Goal: Check status: Check status

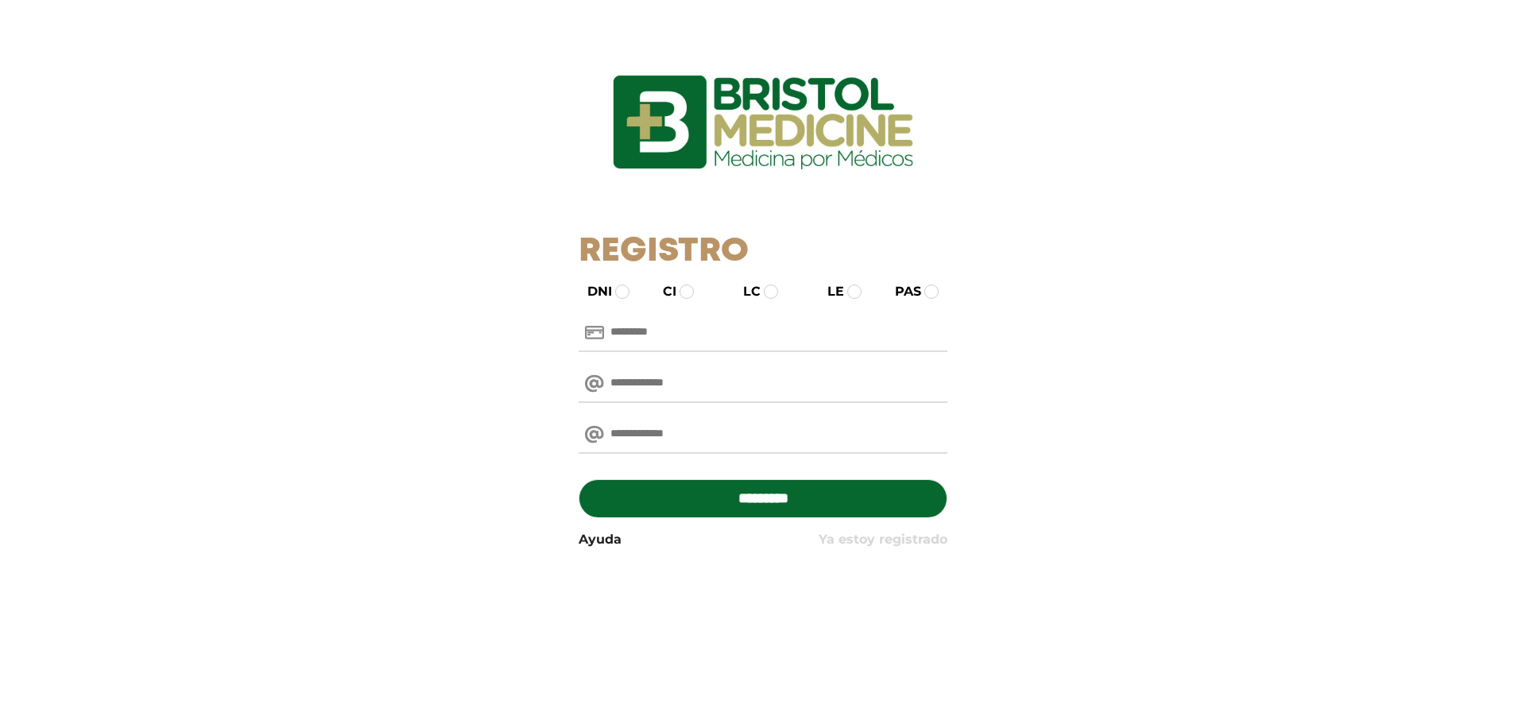
click at [871, 543] on link "Ya estoy registrado" at bounding box center [882, 539] width 129 height 19
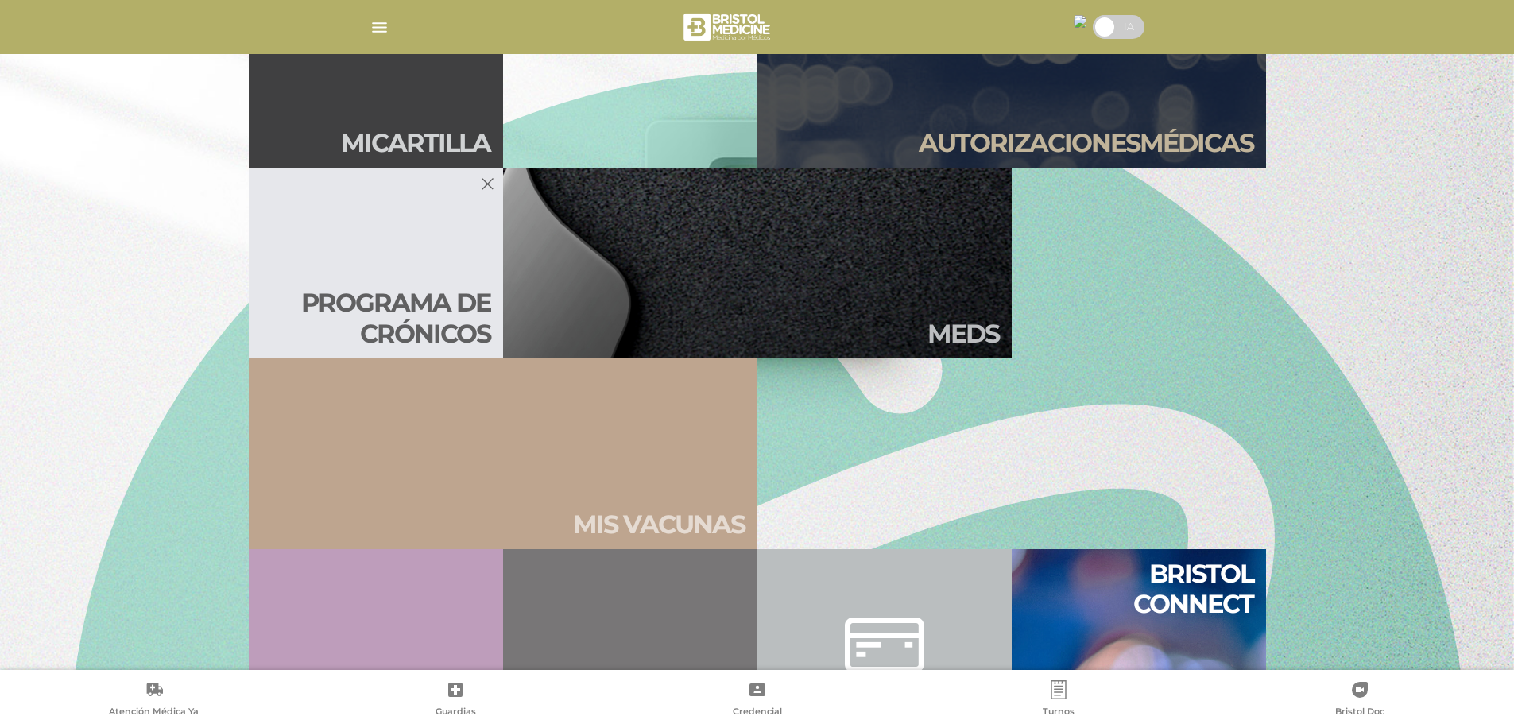
scroll to position [477, 0]
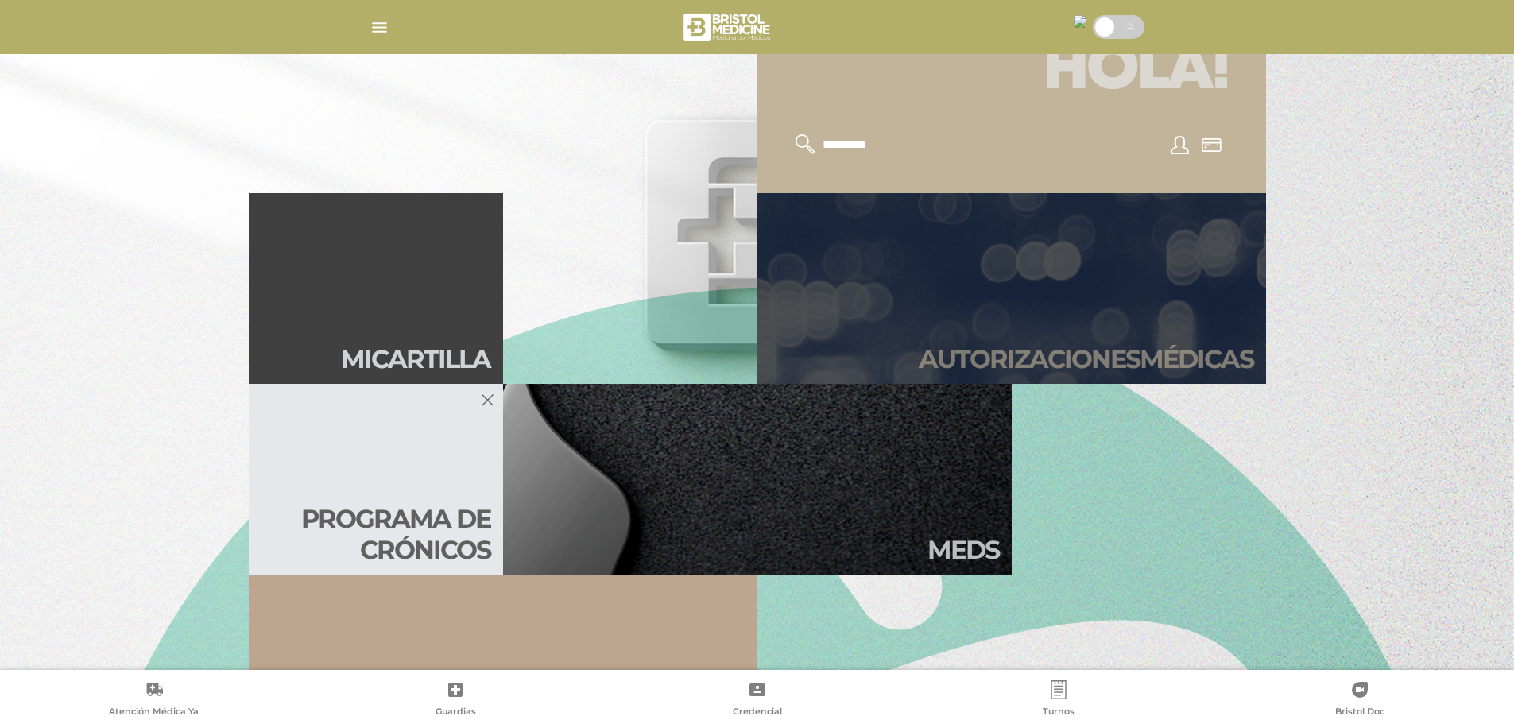
click at [1035, 353] on h2 "Autori zaciones médicas" at bounding box center [1086, 359] width 335 height 30
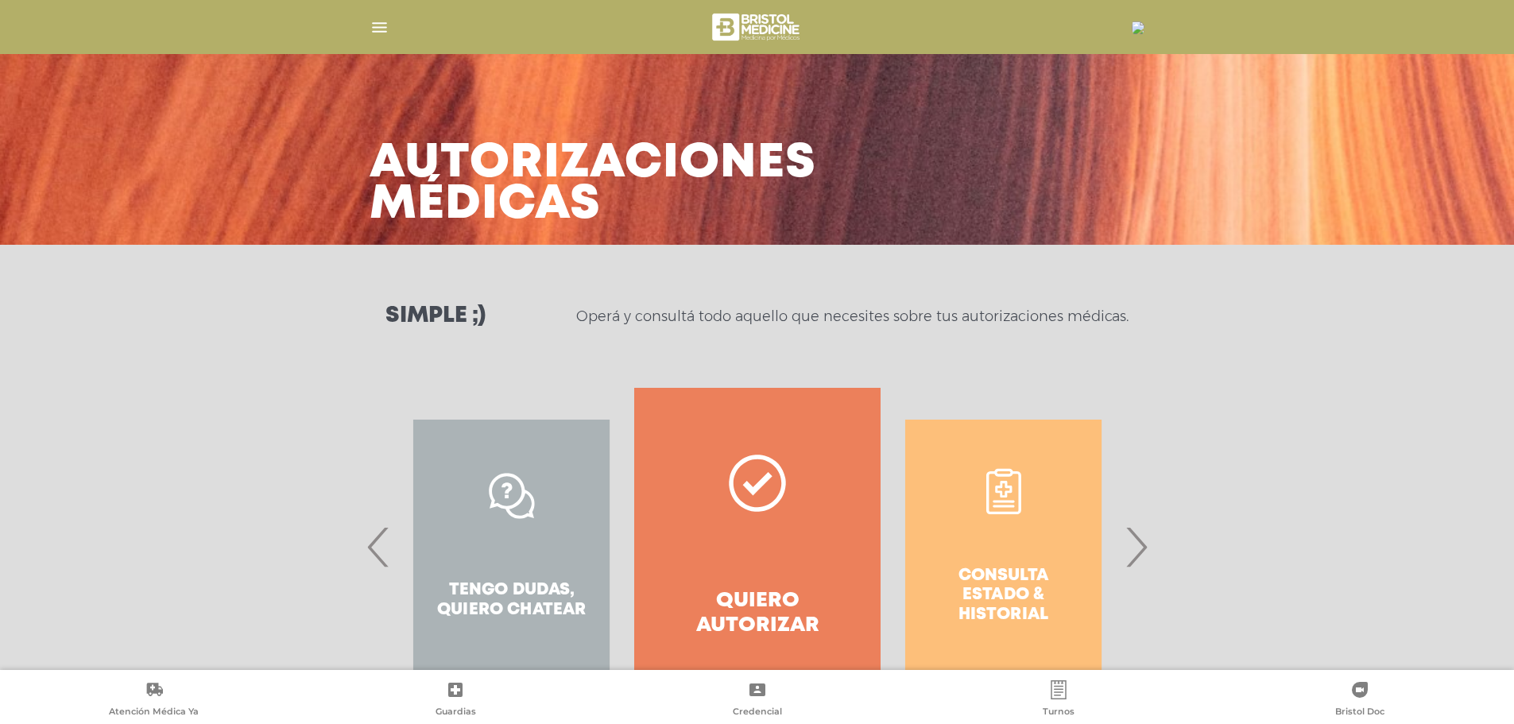
click at [1128, 547] on span "›" at bounding box center [1135, 547] width 31 height 86
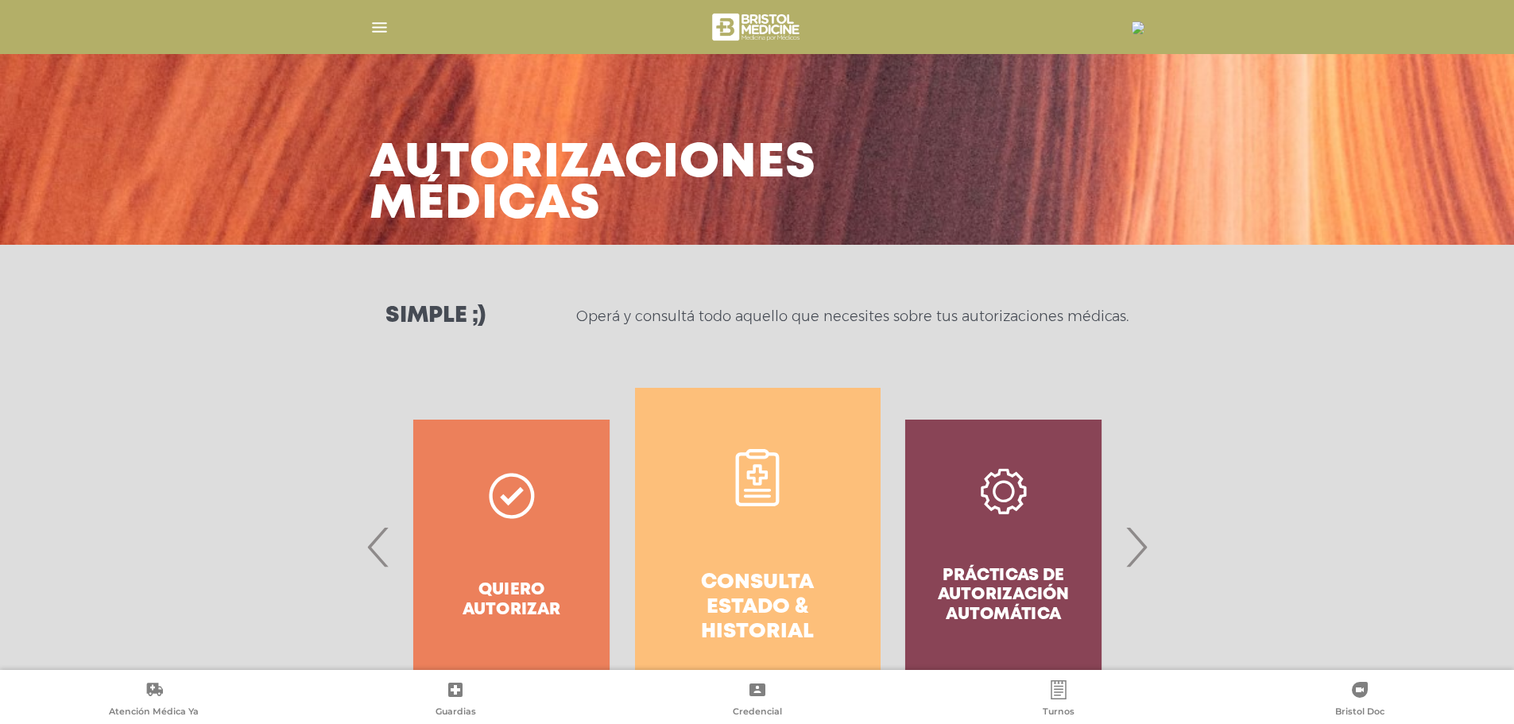
click at [768, 584] on h4 "Consulta estado & historial" at bounding box center [758, 608] width 188 height 75
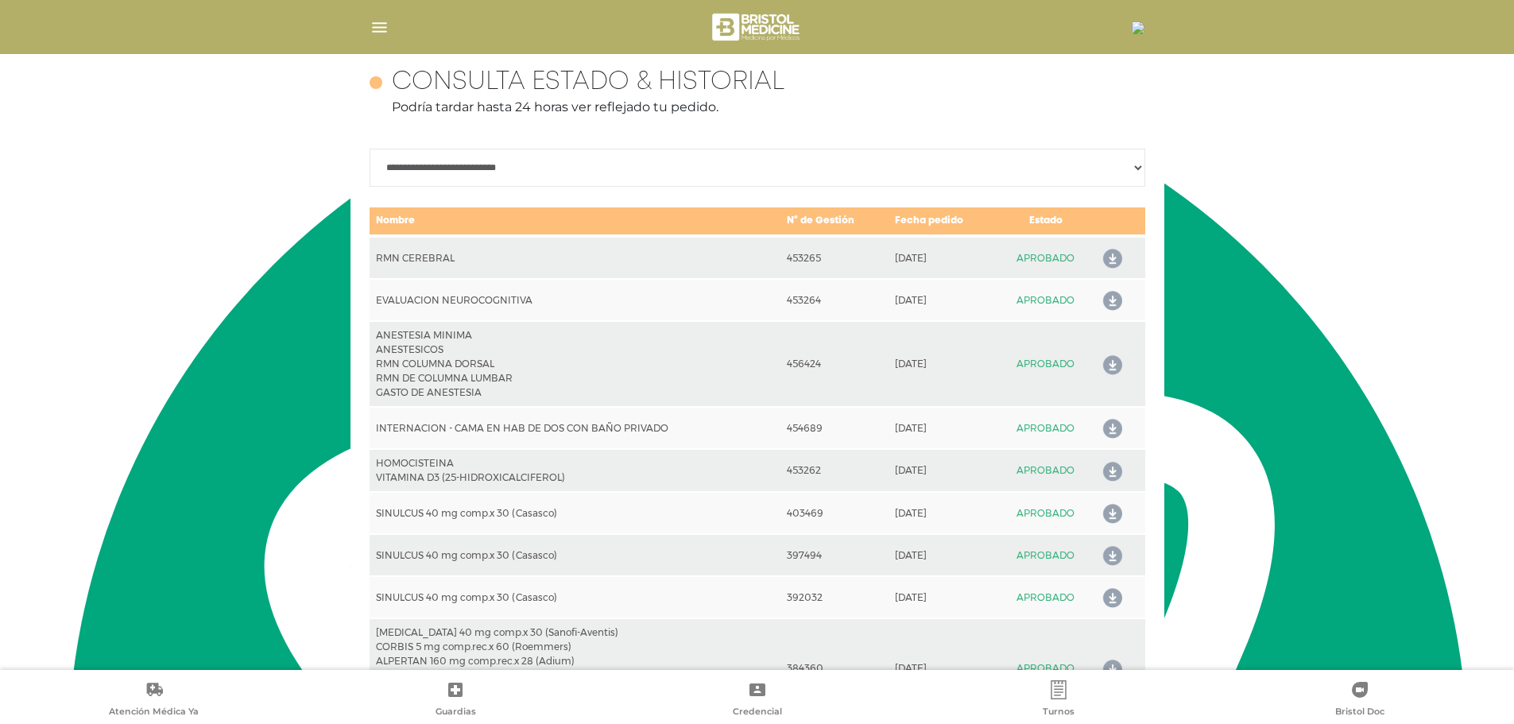
scroll to position [706, 0]
click at [1109, 253] on icon at bounding box center [1109, 258] width 25 height 25
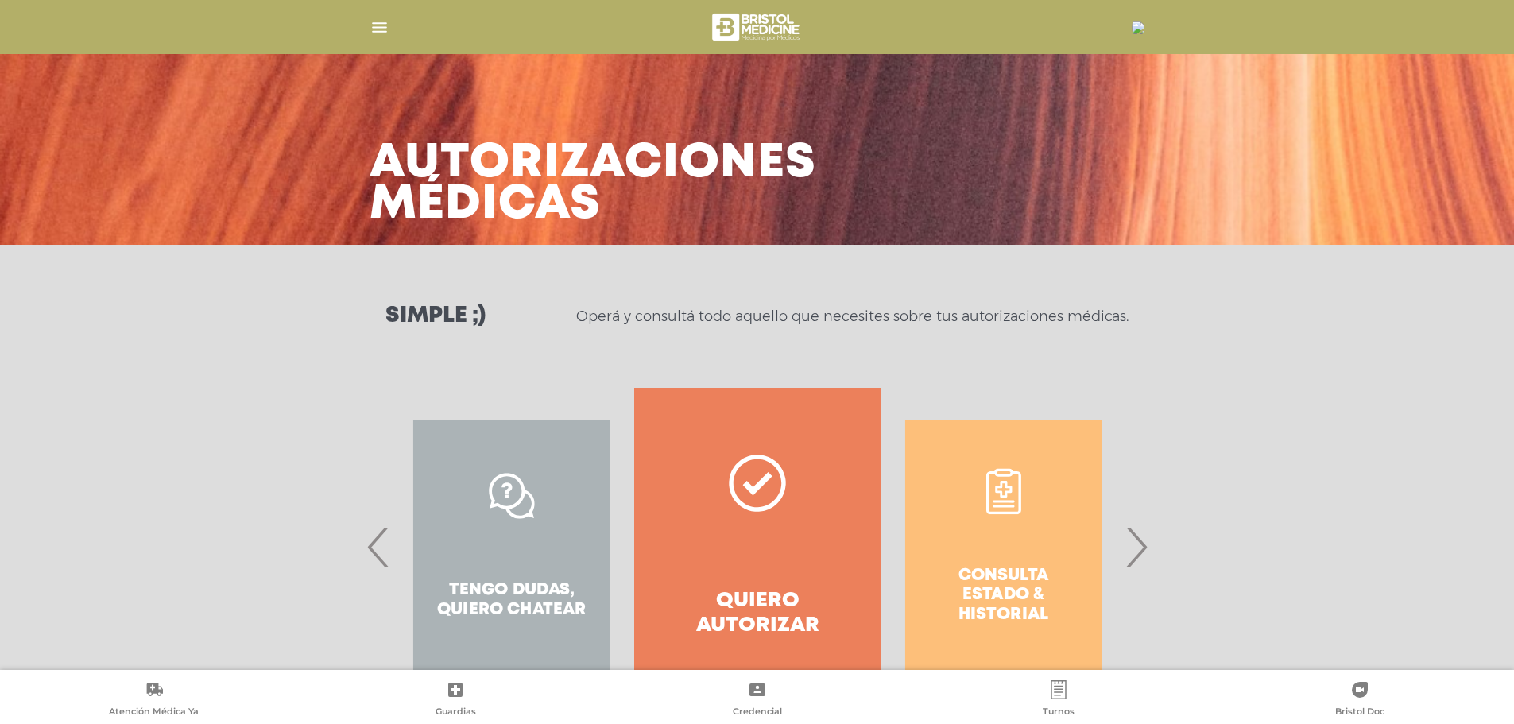
scroll to position [74, 0]
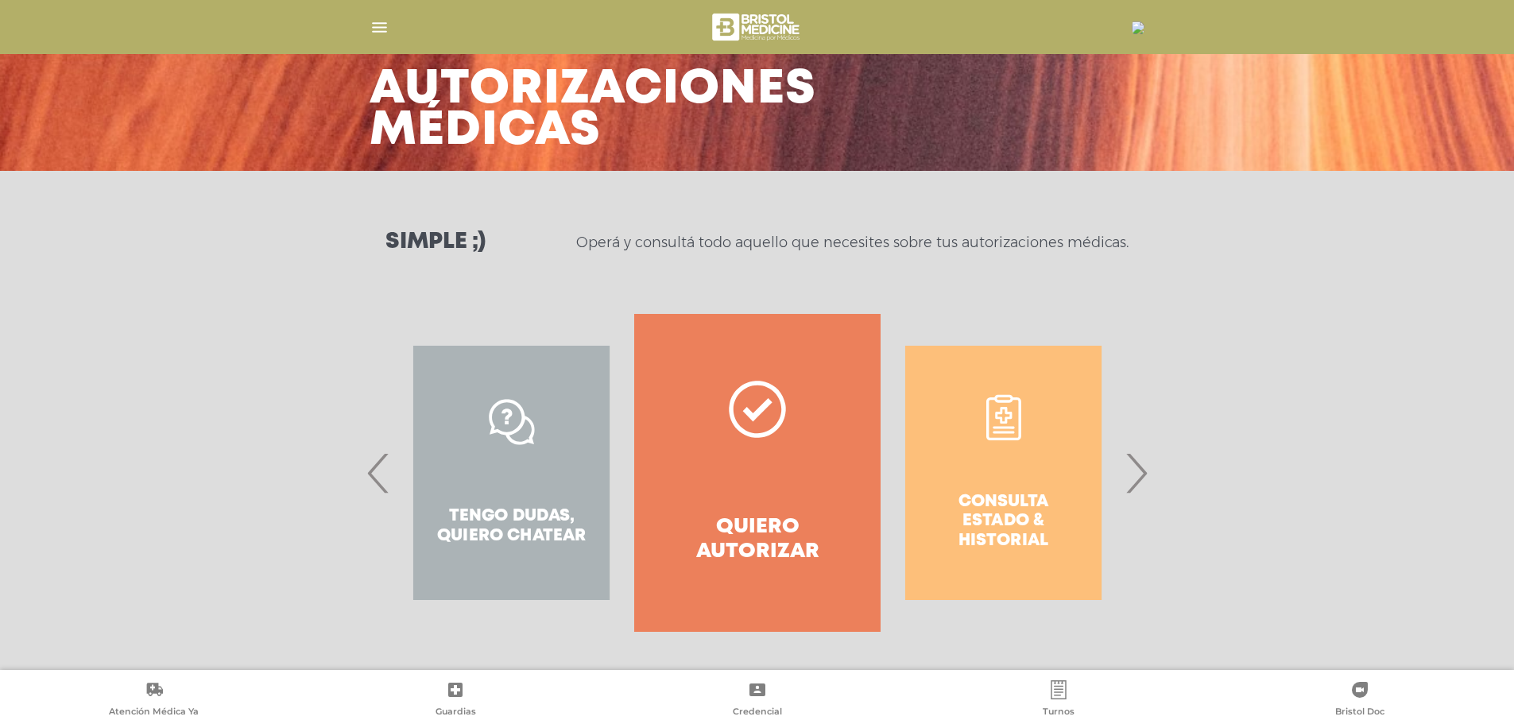
click at [1140, 466] on span "›" at bounding box center [1135, 473] width 31 height 86
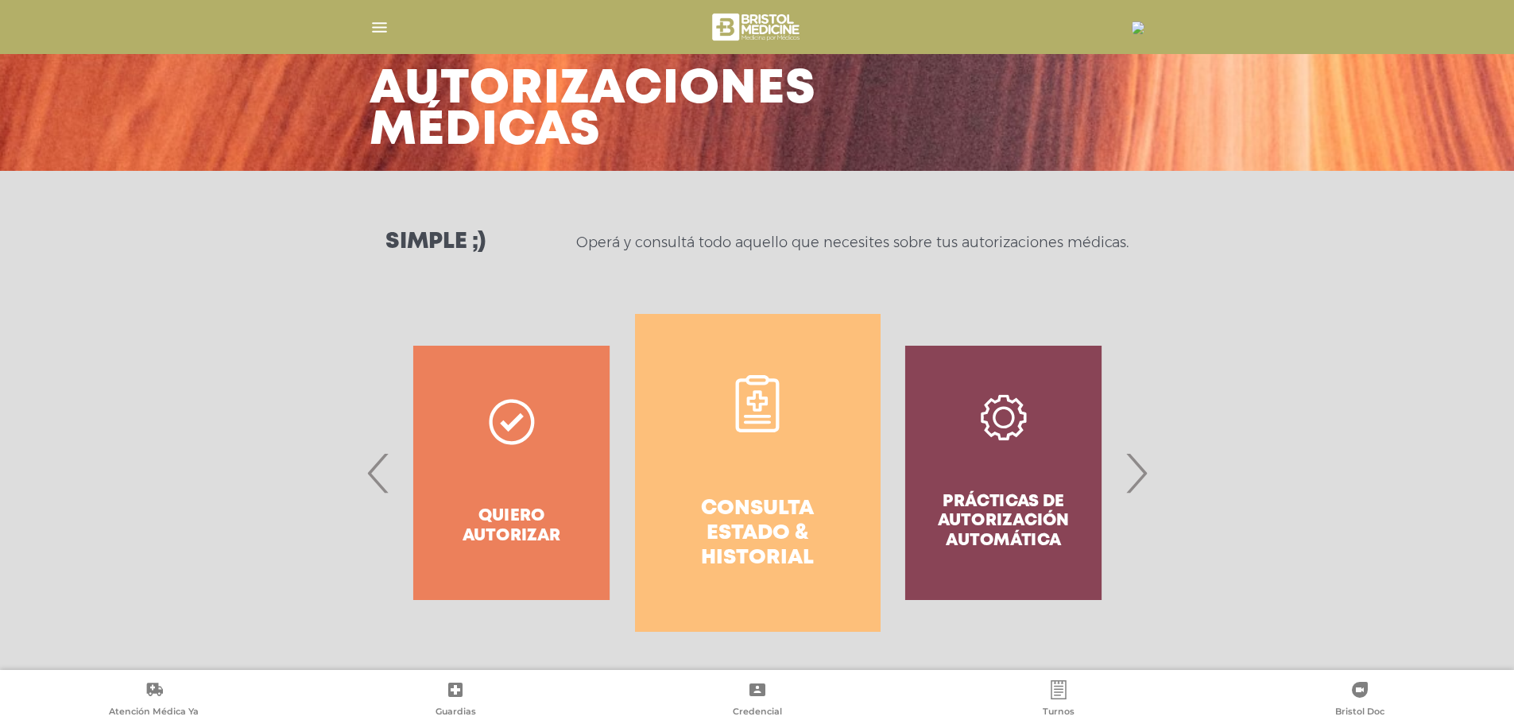
click at [1140, 466] on span "›" at bounding box center [1135, 473] width 31 height 86
